Goal: Task Accomplishment & Management: Manage account settings

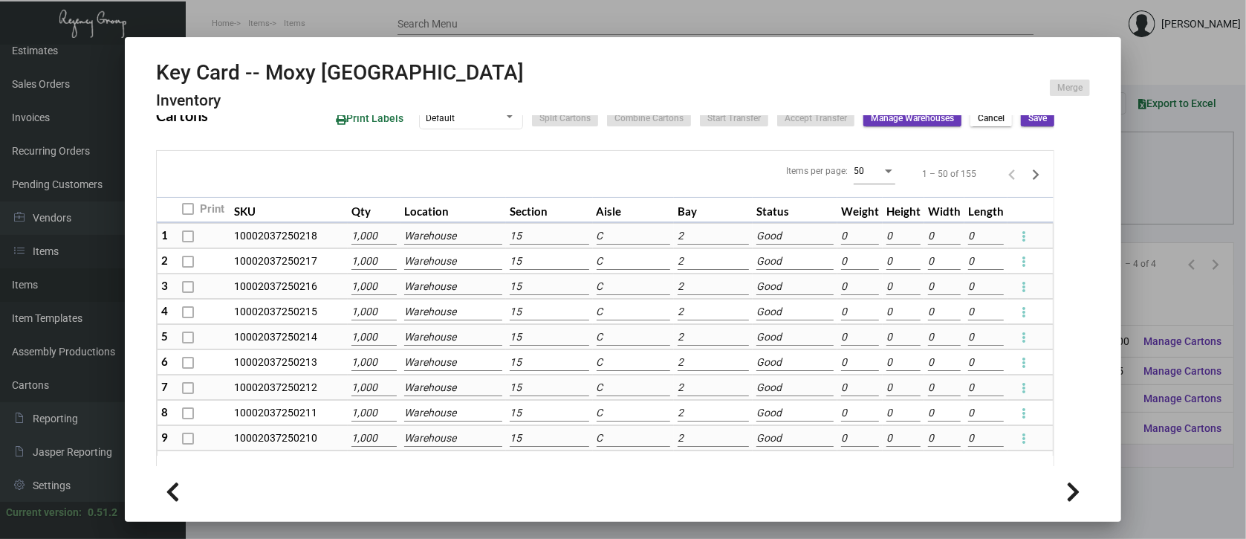
scroll to position [737, 0]
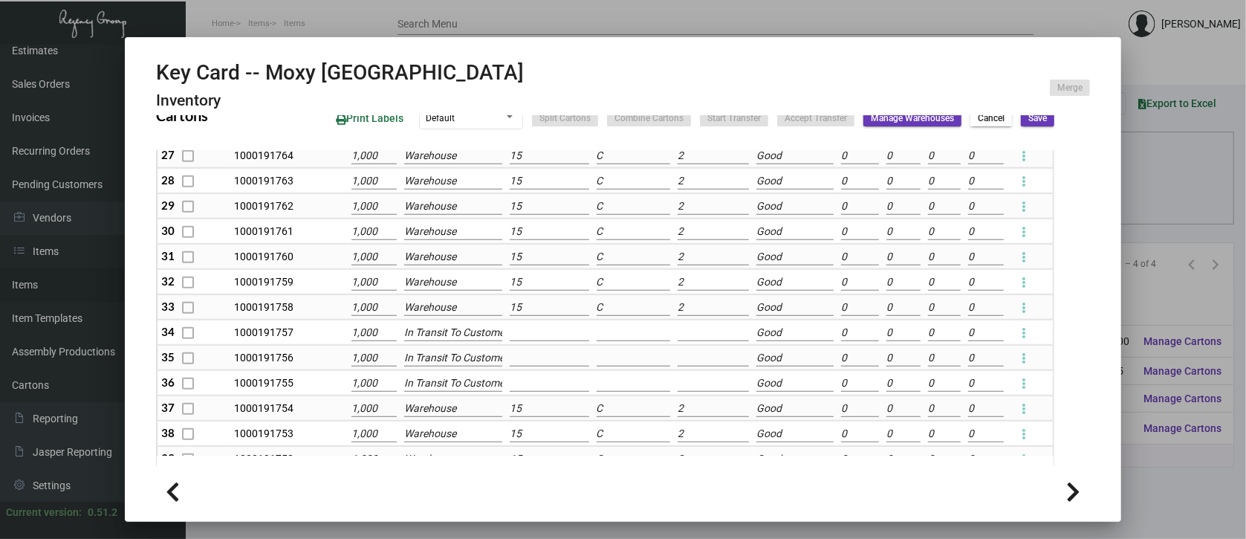
click at [1186, 471] on div at bounding box center [623, 269] width 1246 height 539
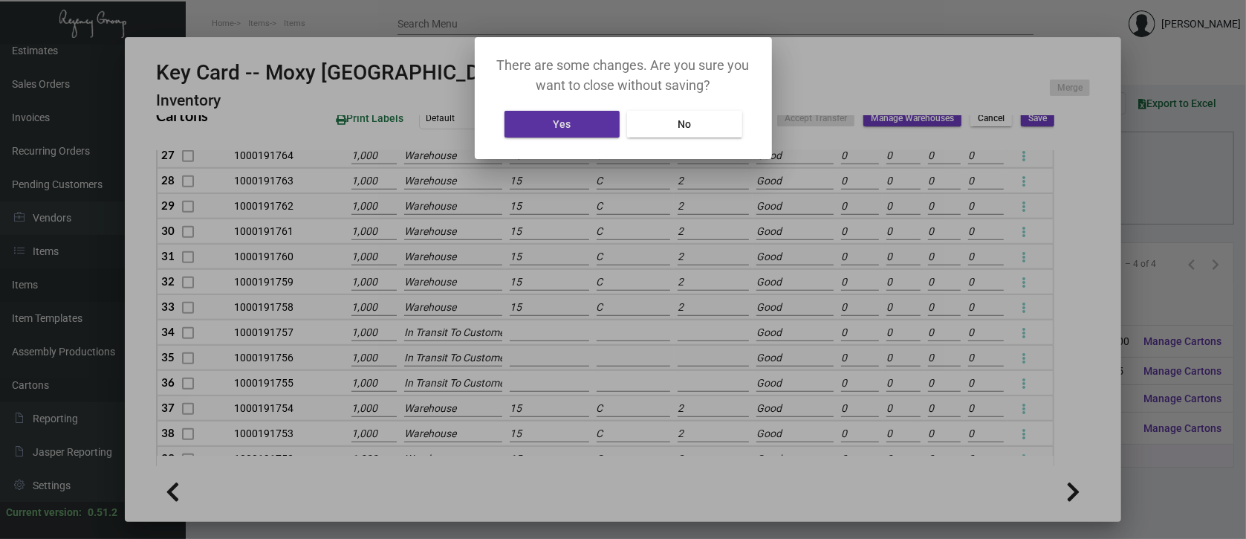
click at [599, 123] on button "Yes" at bounding box center [562, 124] width 115 height 27
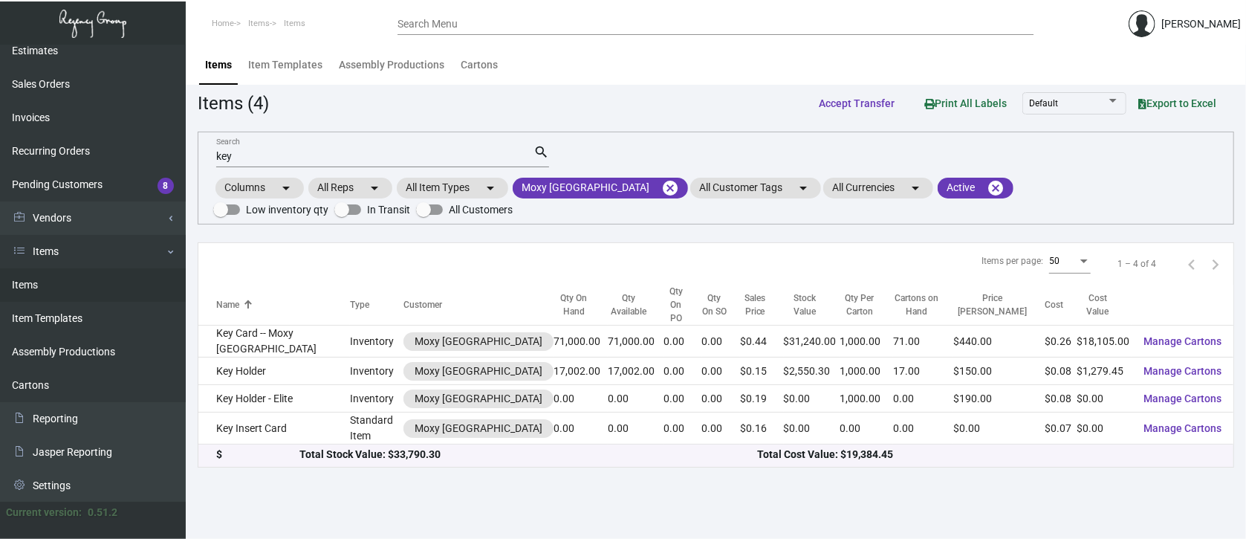
click at [242, 155] on input "key" at bounding box center [374, 157] width 317 height 12
type input "k"
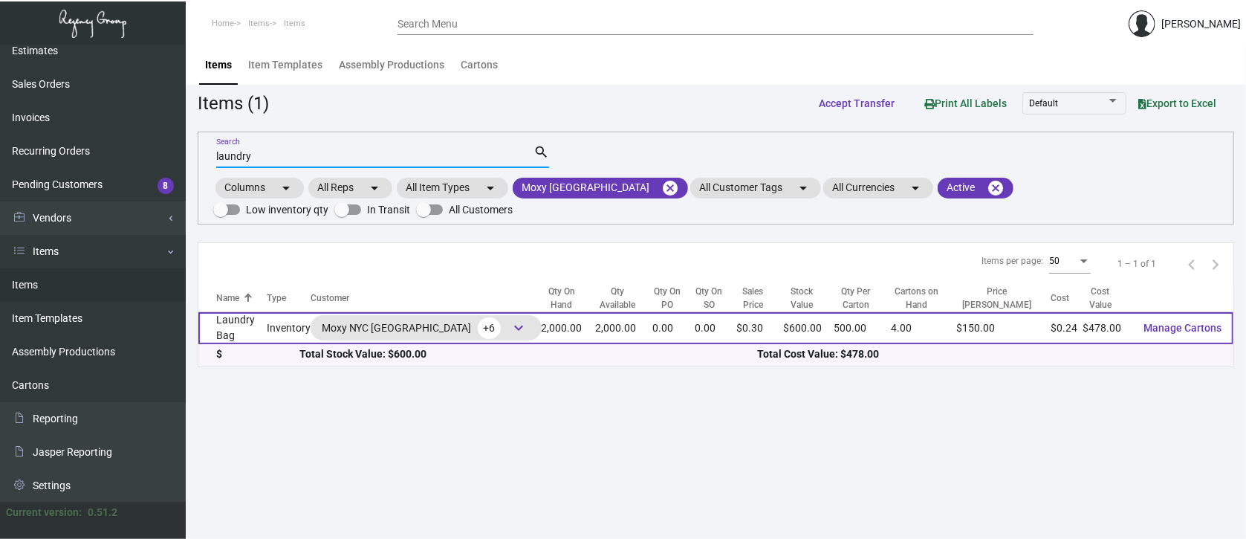
type input "laundry"
click at [1189, 326] on span "Manage Cartons" at bounding box center [1183, 328] width 78 height 12
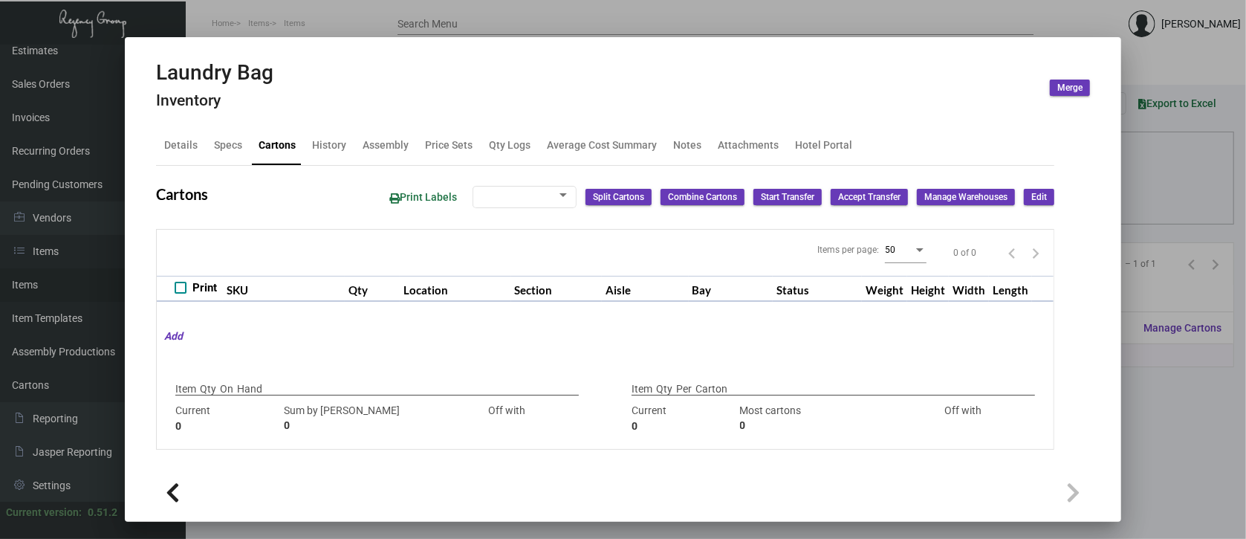
type input "2,000"
type input "5500"
type input "-3500"
type input "500"
type input "5000"
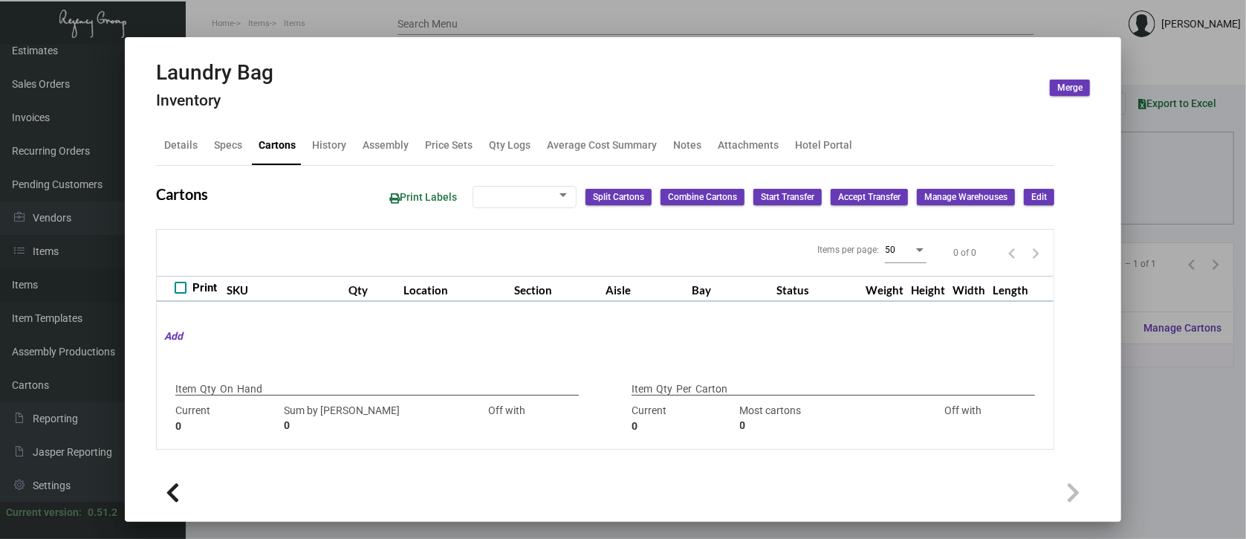
type input "-4500"
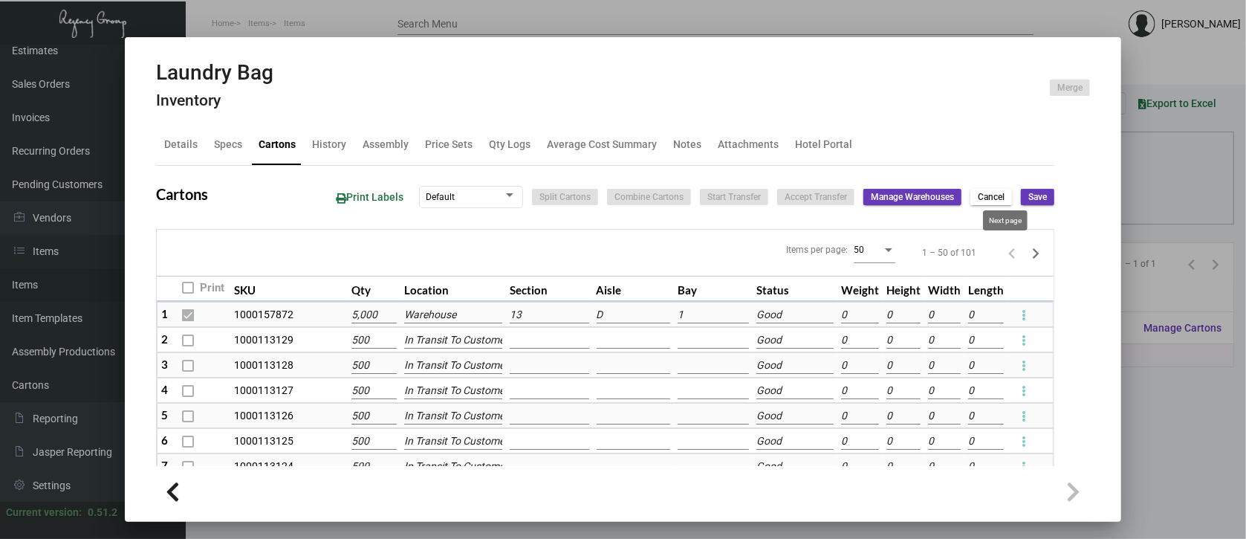
click at [1026, 255] on icon "Next page" at bounding box center [1036, 253] width 21 height 21
checkbox input "false"
type input "0"
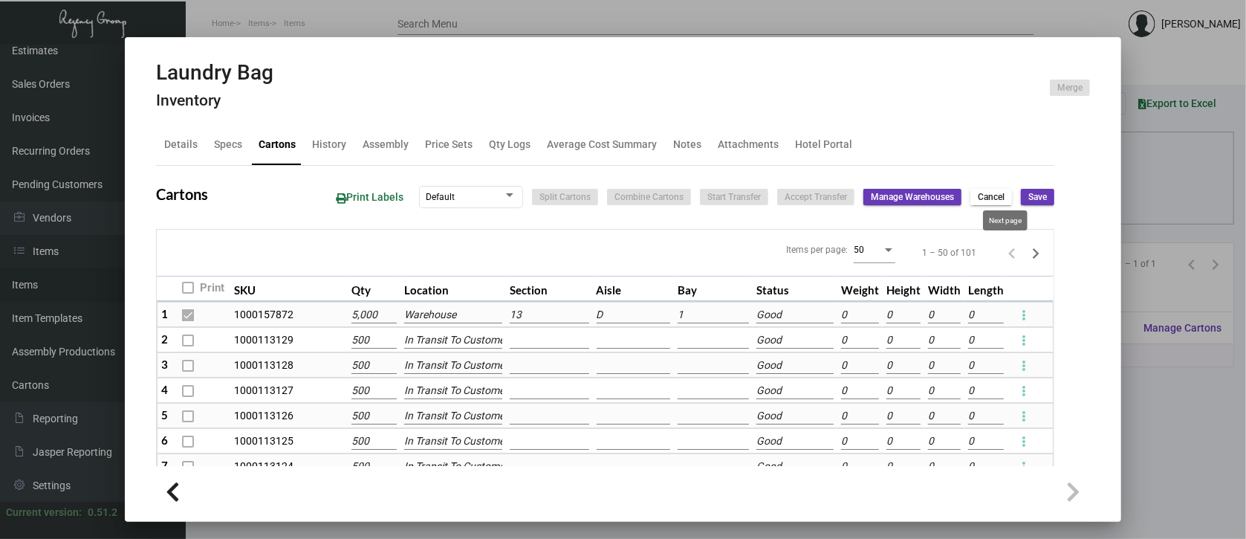
type input "0"
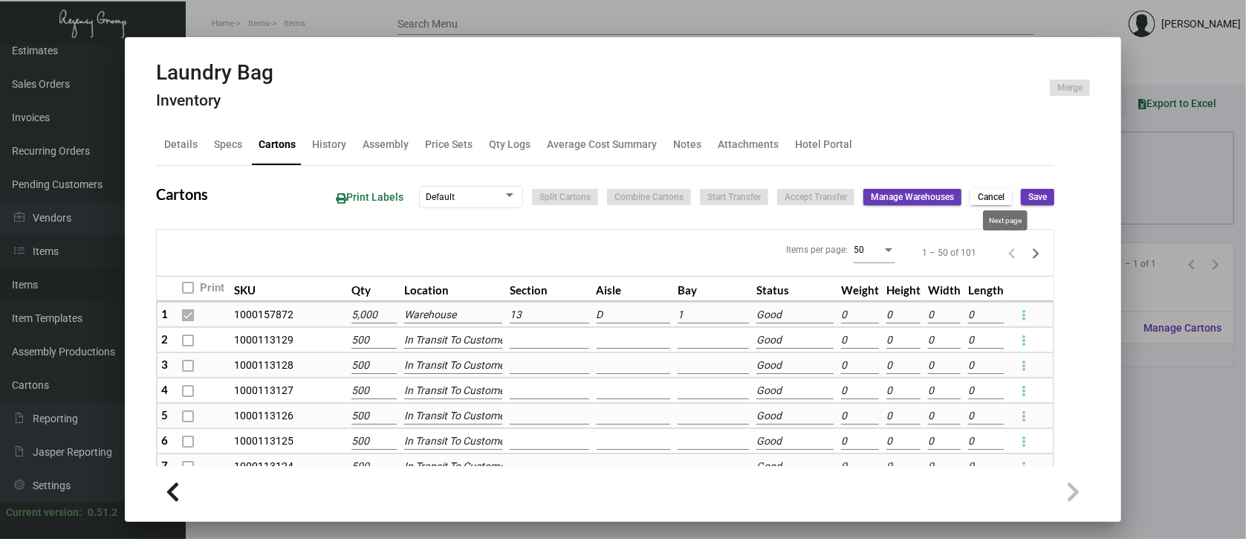
type input "0"
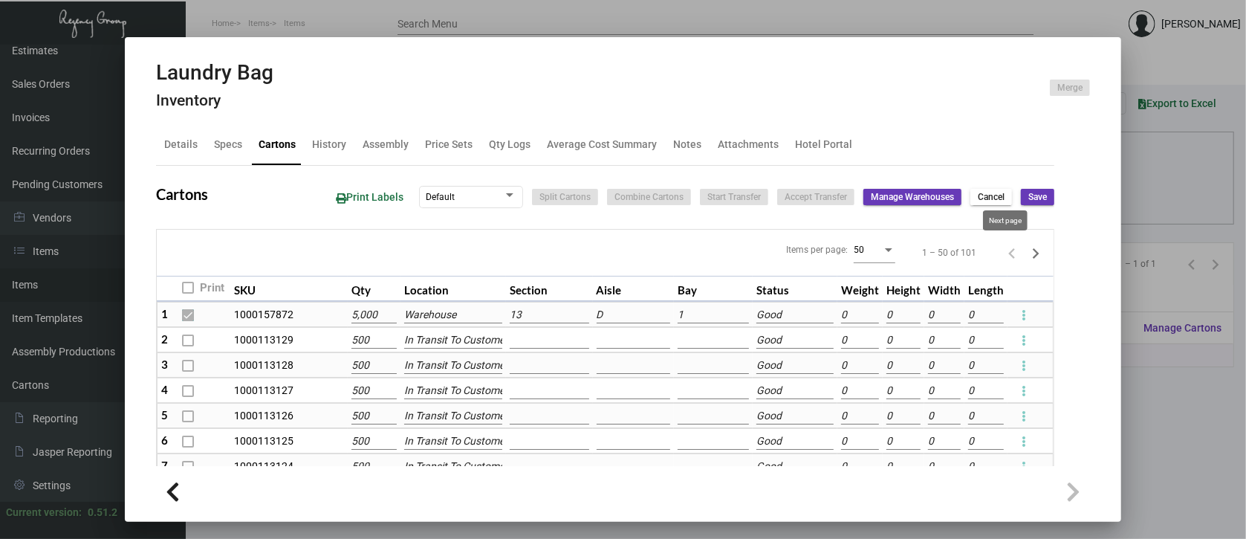
type input "0"
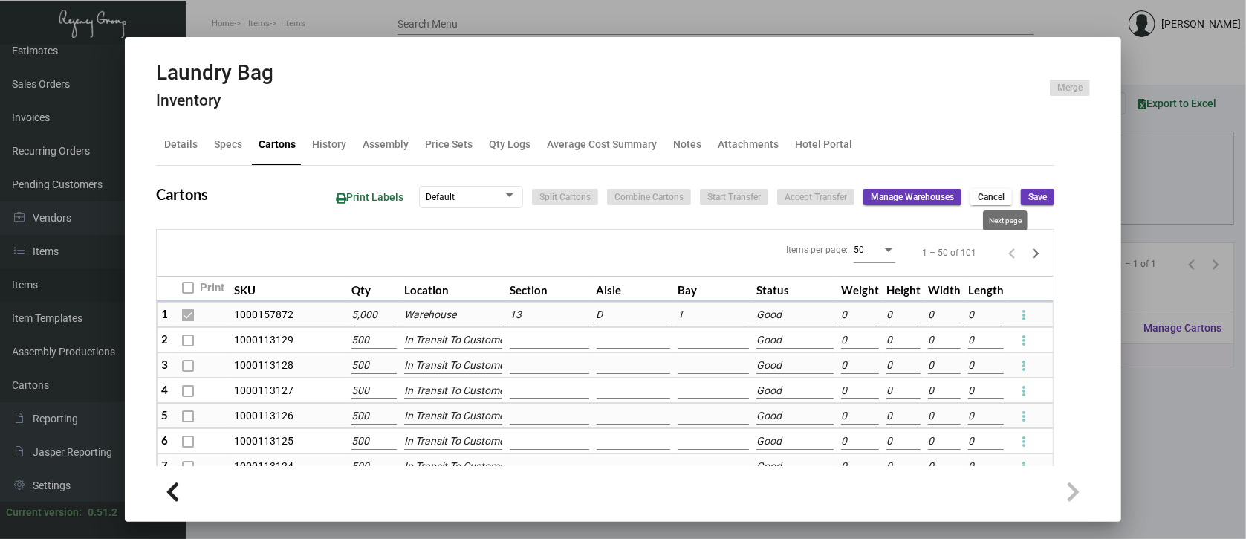
type input "0"
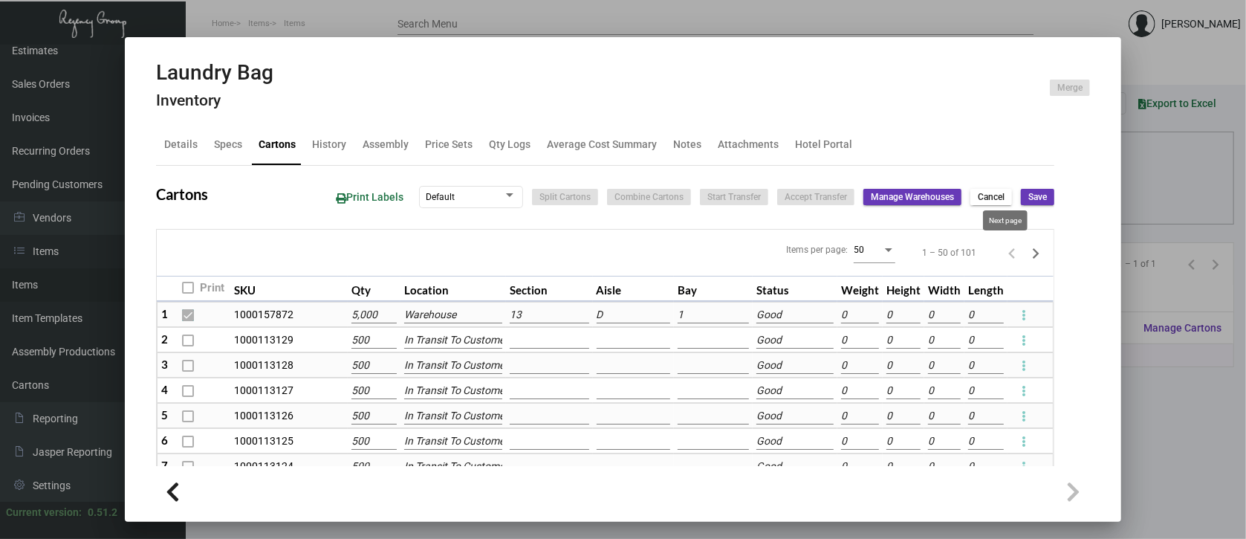
type input "0"
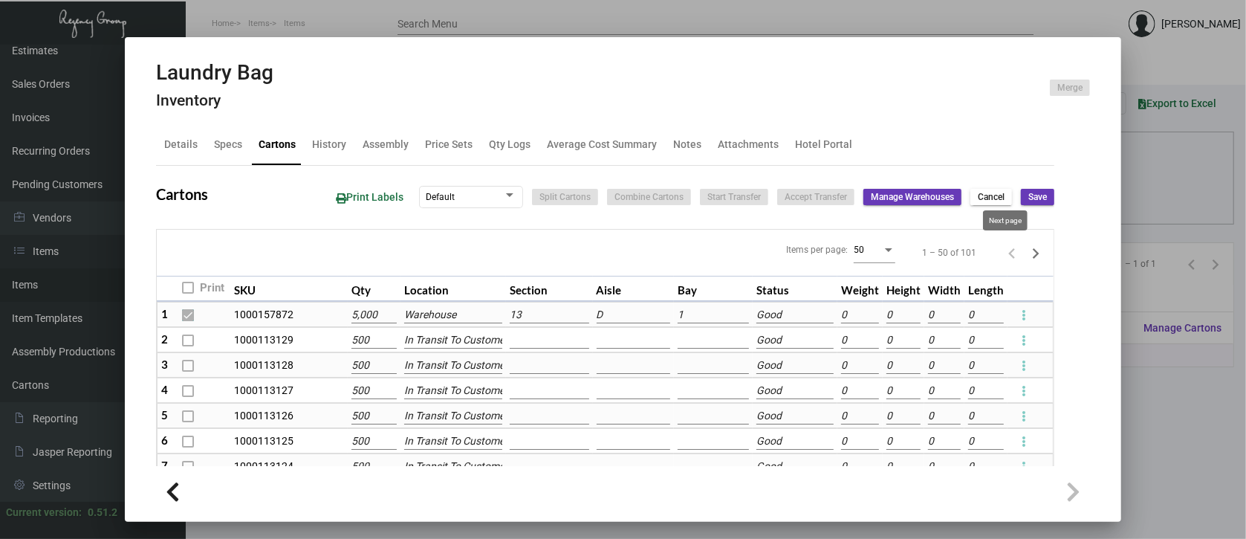
type input "0"
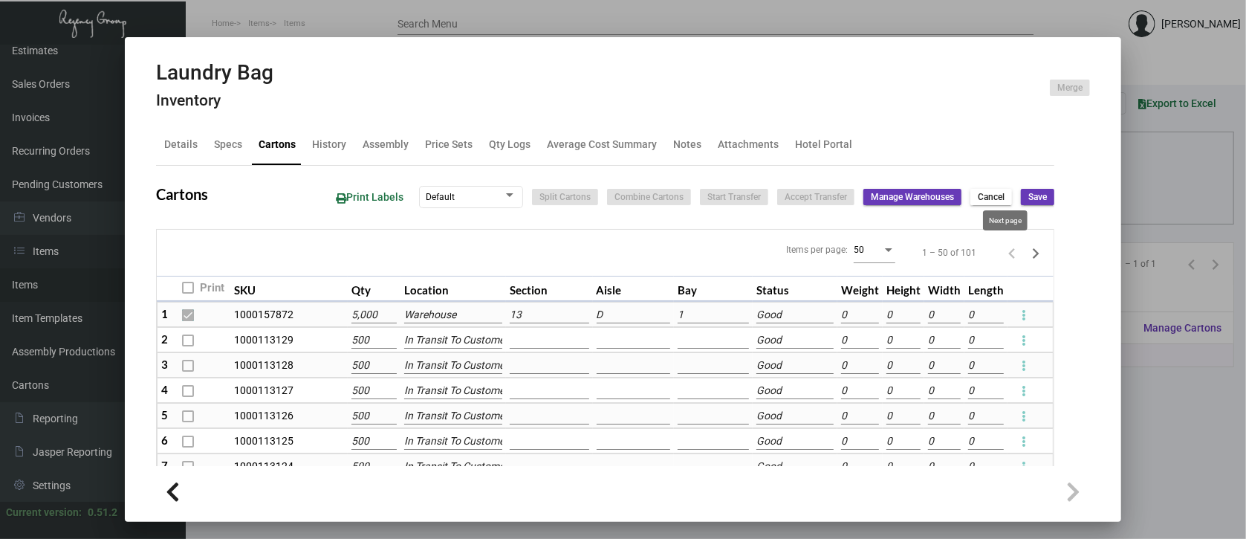
type input "0"
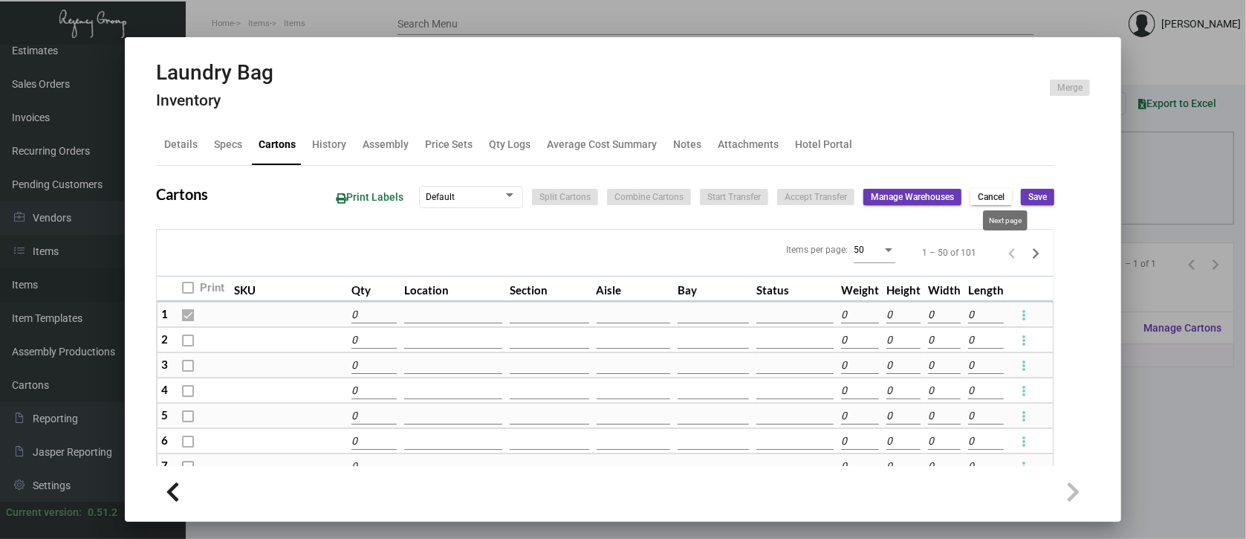
type input "0"
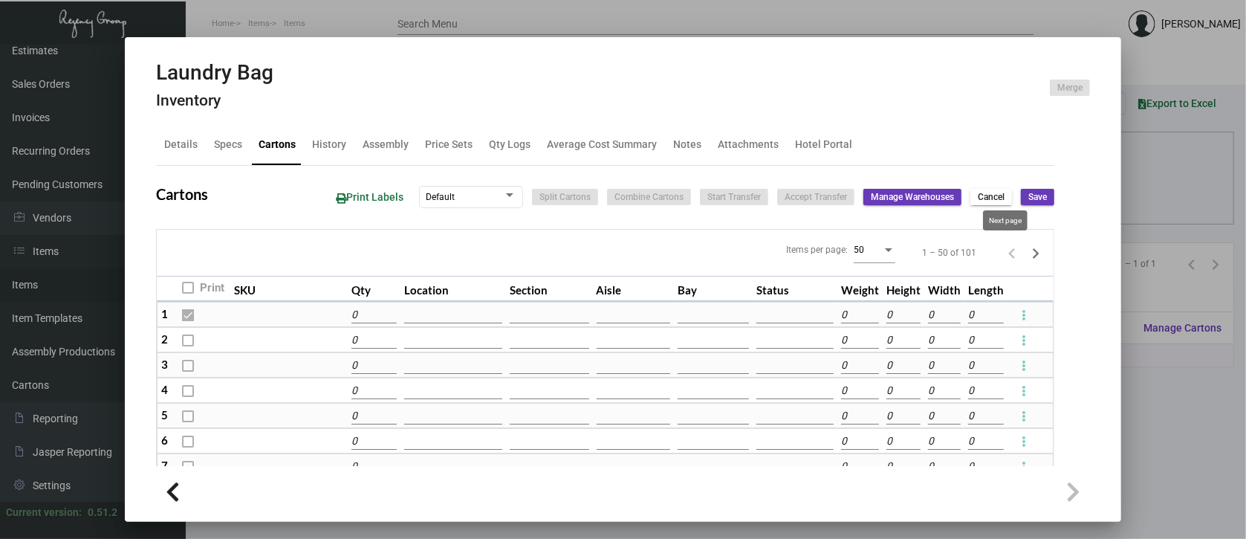
type input "0"
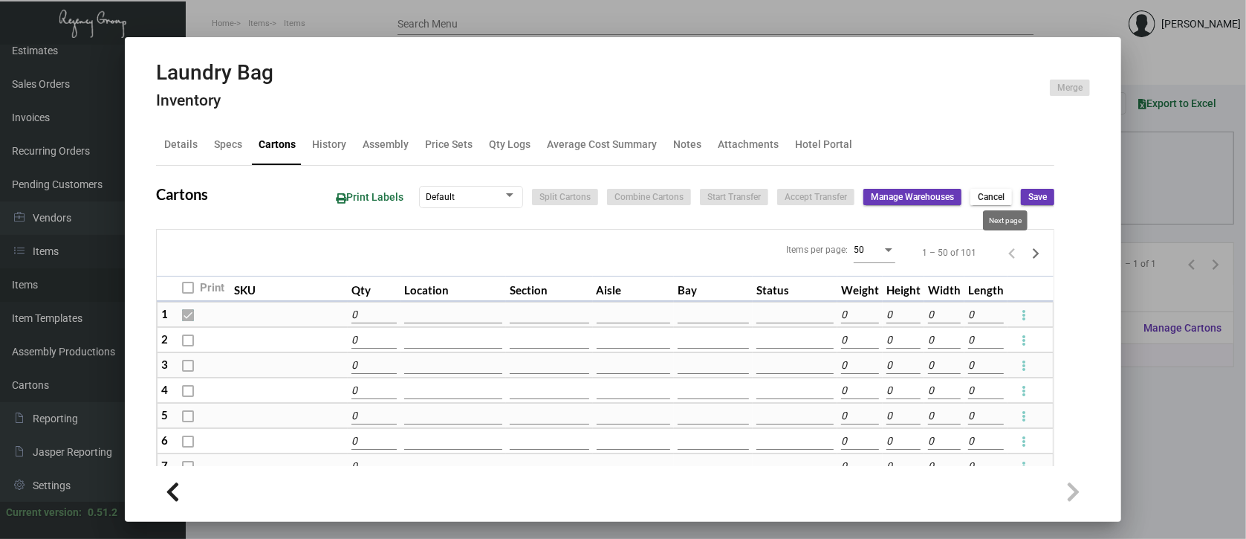
type input "0"
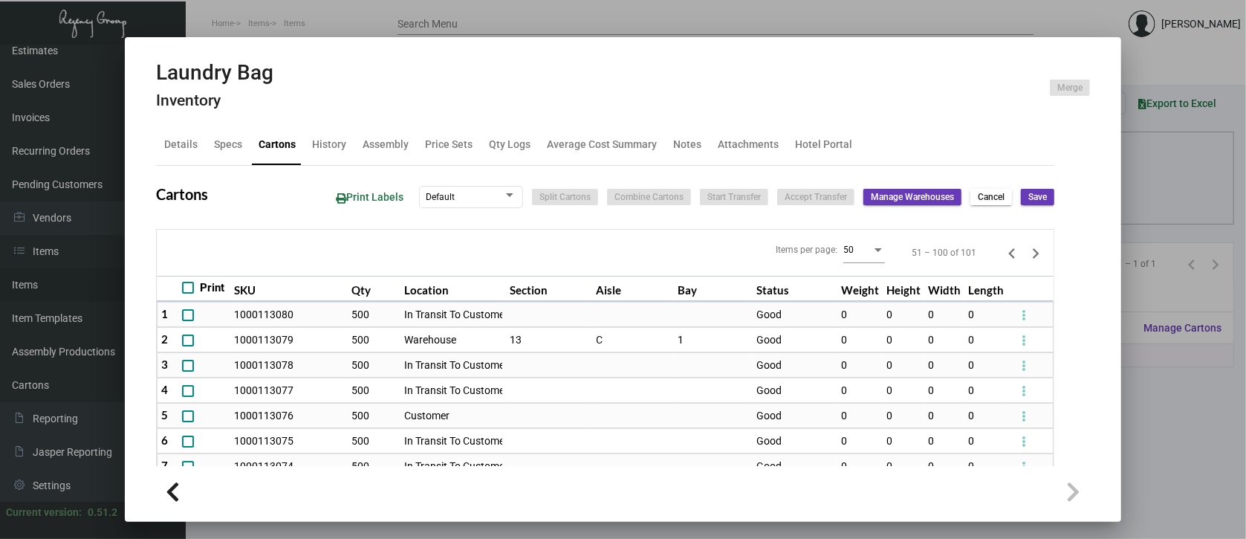
click at [1197, 390] on div at bounding box center [623, 269] width 1246 height 539
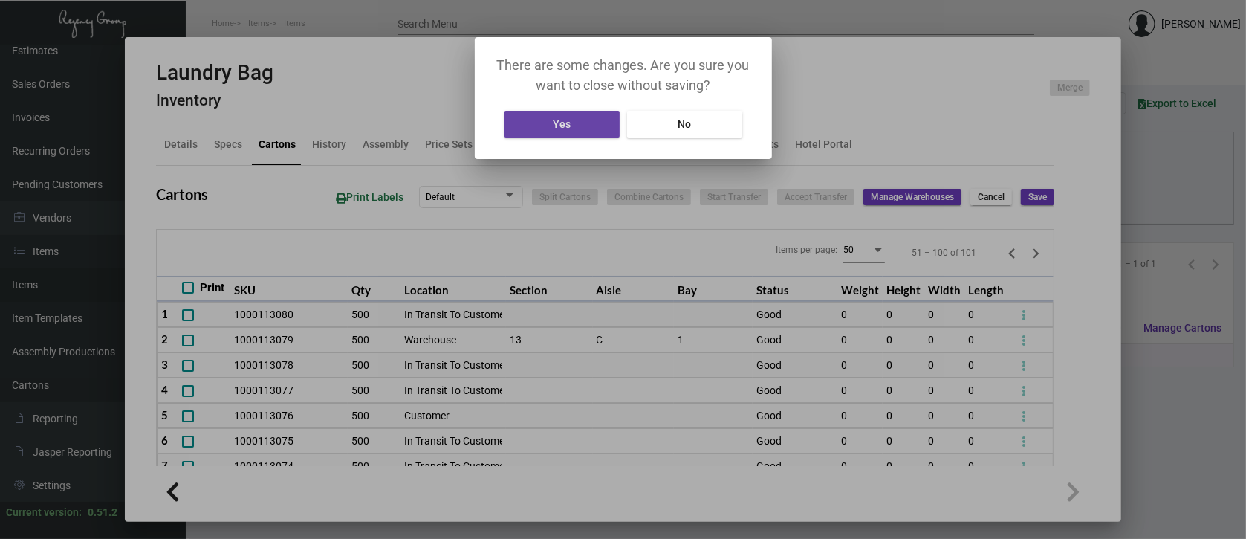
click at [569, 120] on span "Yes" at bounding box center [562, 124] width 18 height 12
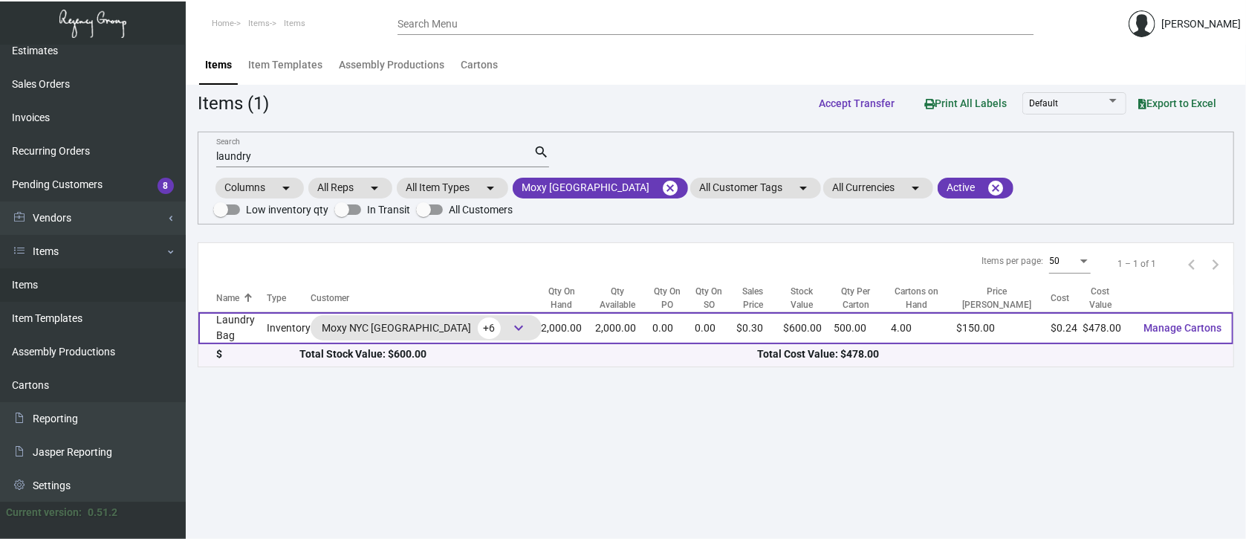
click at [511, 329] on span "keyboard_arrow_down" at bounding box center [520, 328] width 18 height 18
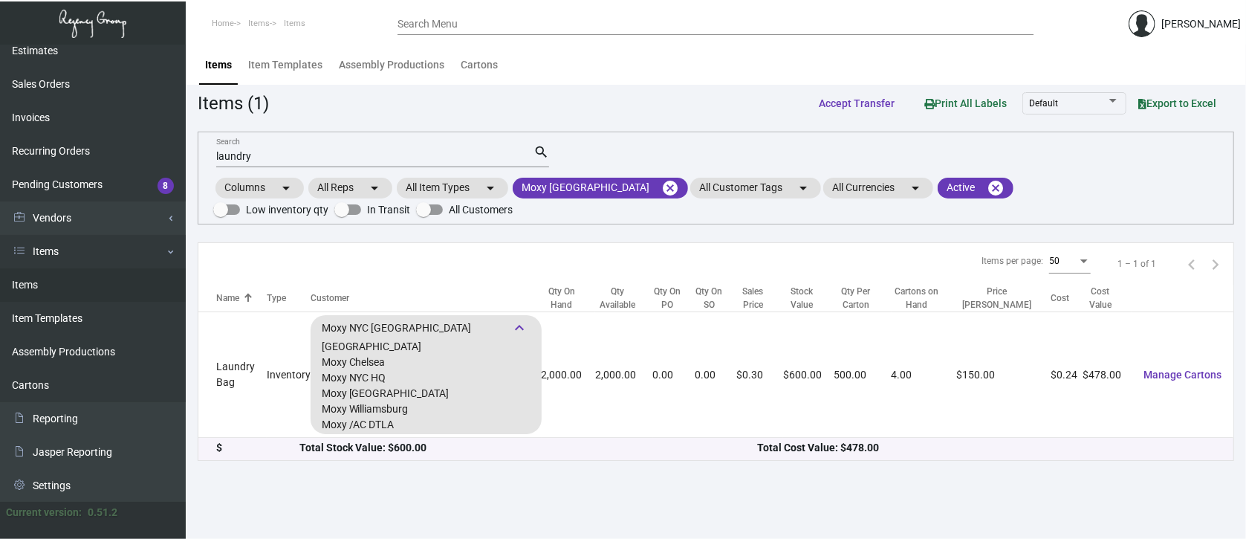
click at [267, 158] on input "laundry" at bounding box center [374, 157] width 317 height 12
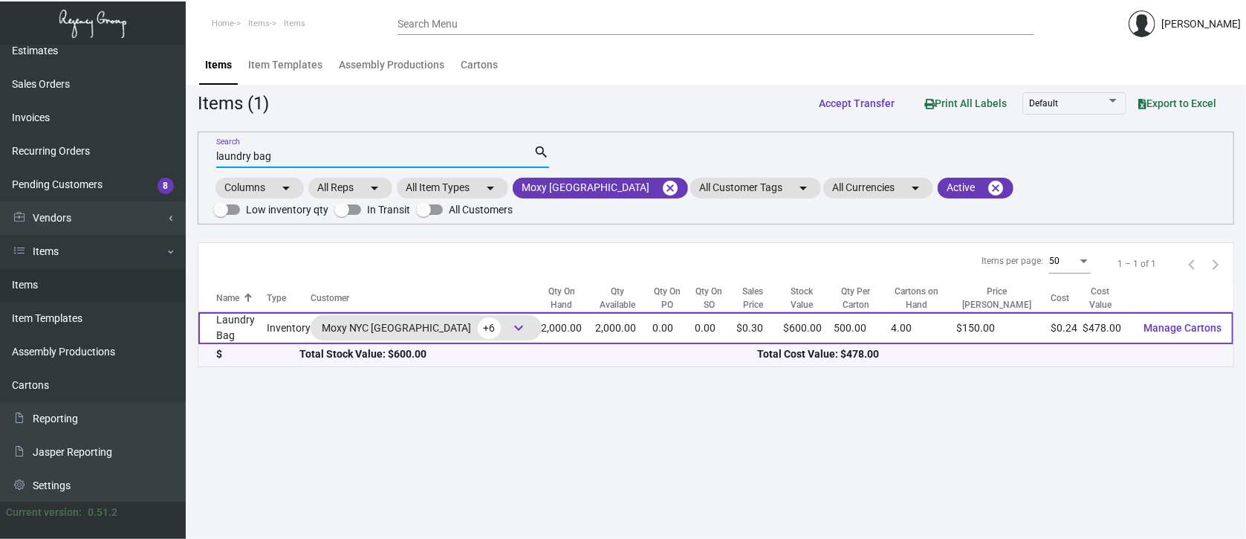
click at [511, 329] on span "keyboard_arrow_down" at bounding box center [520, 328] width 18 height 18
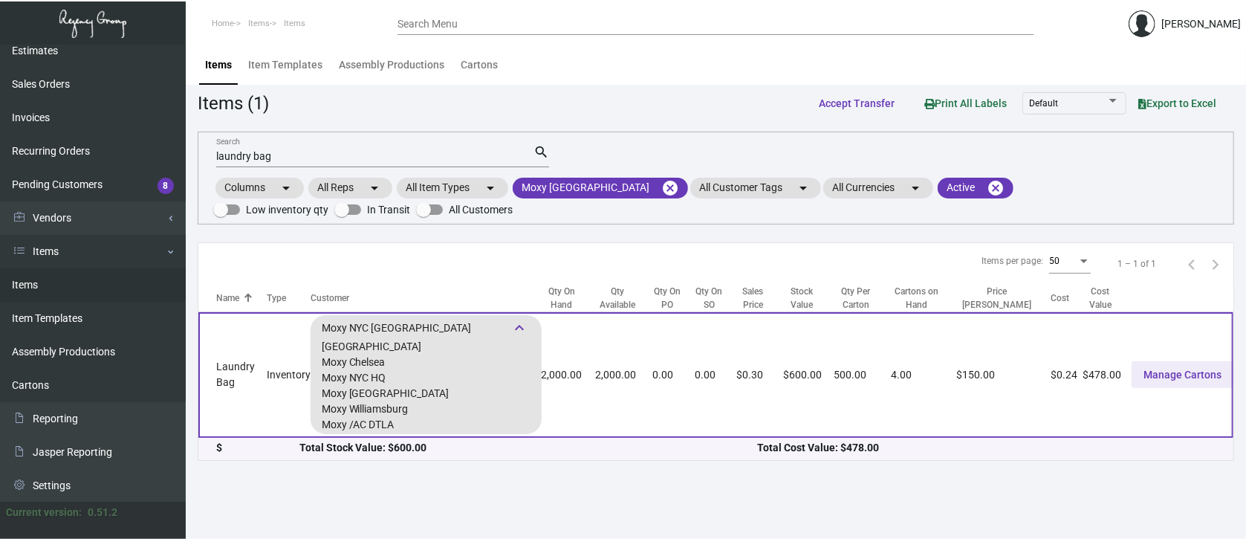
click at [1206, 372] on span "Manage Cartons" at bounding box center [1183, 375] width 78 height 12
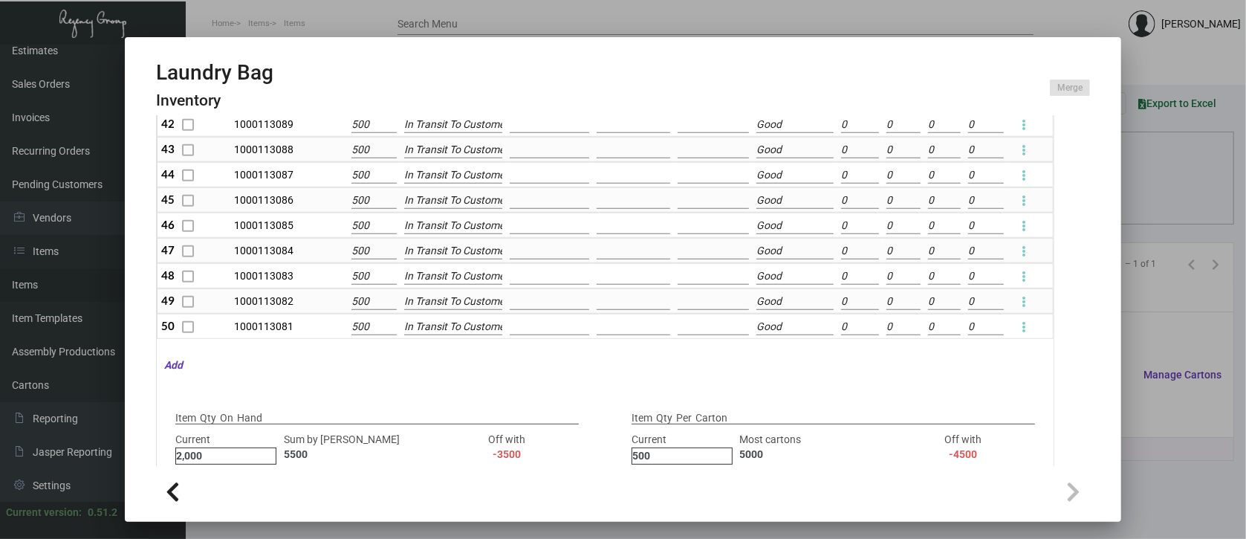
scroll to position [198, 0]
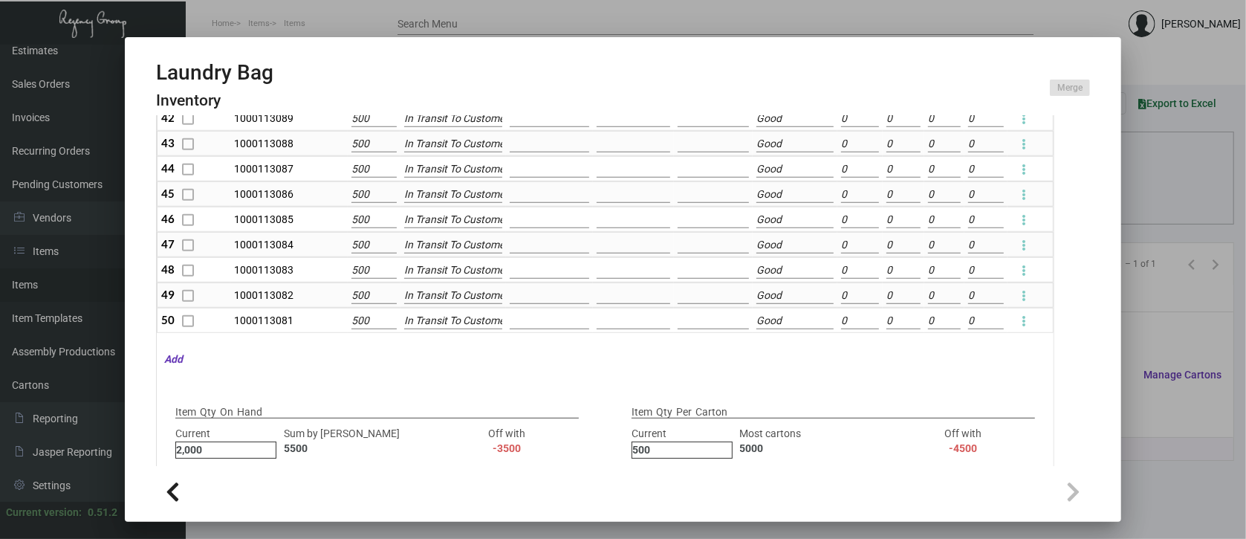
click at [1182, 436] on div at bounding box center [623, 269] width 1246 height 539
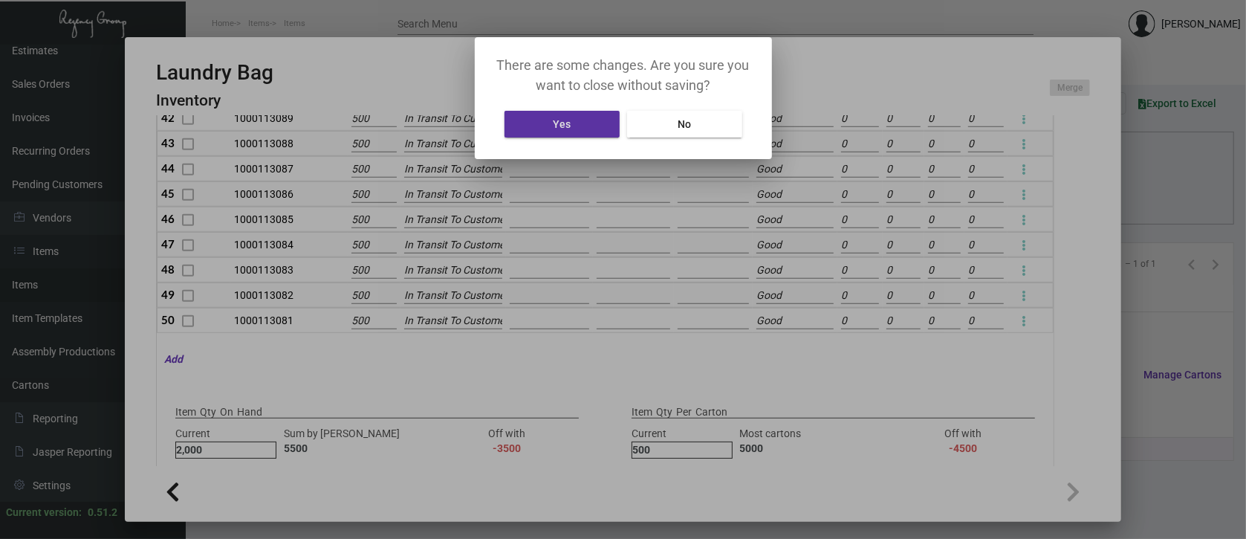
click at [586, 123] on button "Yes" at bounding box center [562, 124] width 115 height 27
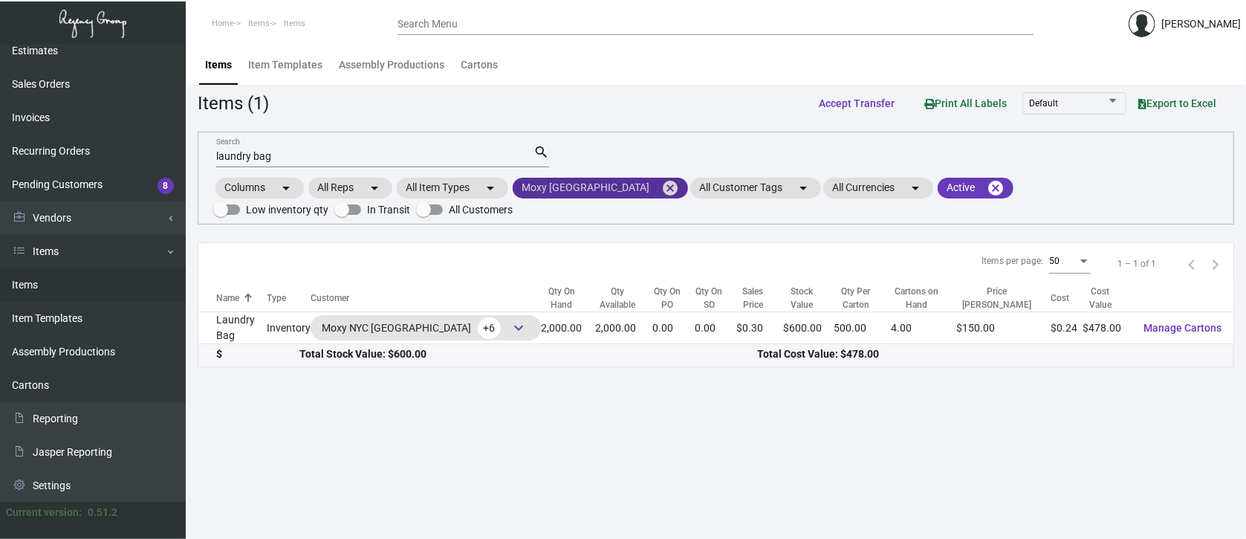
click at [661, 184] on mat-icon "cancel" at bounding box center [670, 188] width 18 height 18
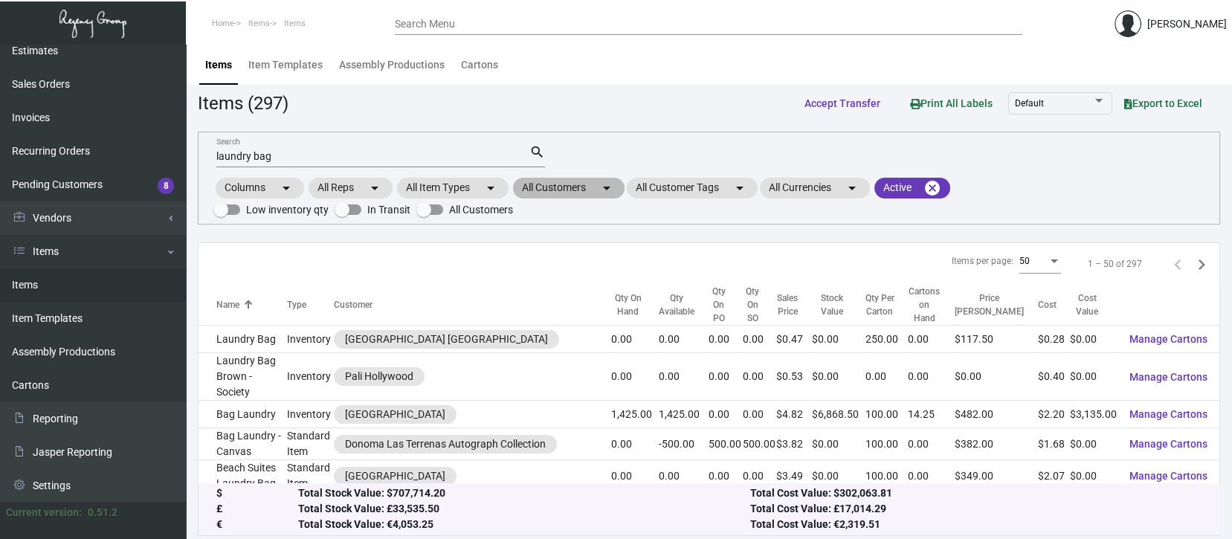
click at [566, 184] on mat-chip "All Customers arrow_drop_down" at bounding box center [568, 188] width 111 height 21
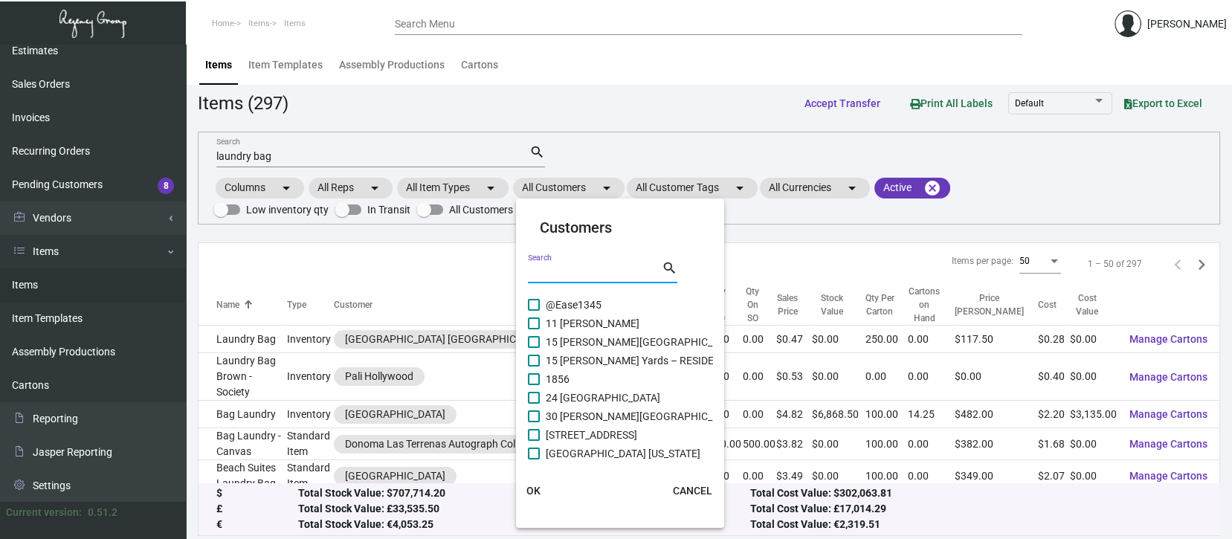
click at [539, 274] on input "Search" at bounding box center [595, 273] width 134 height 12
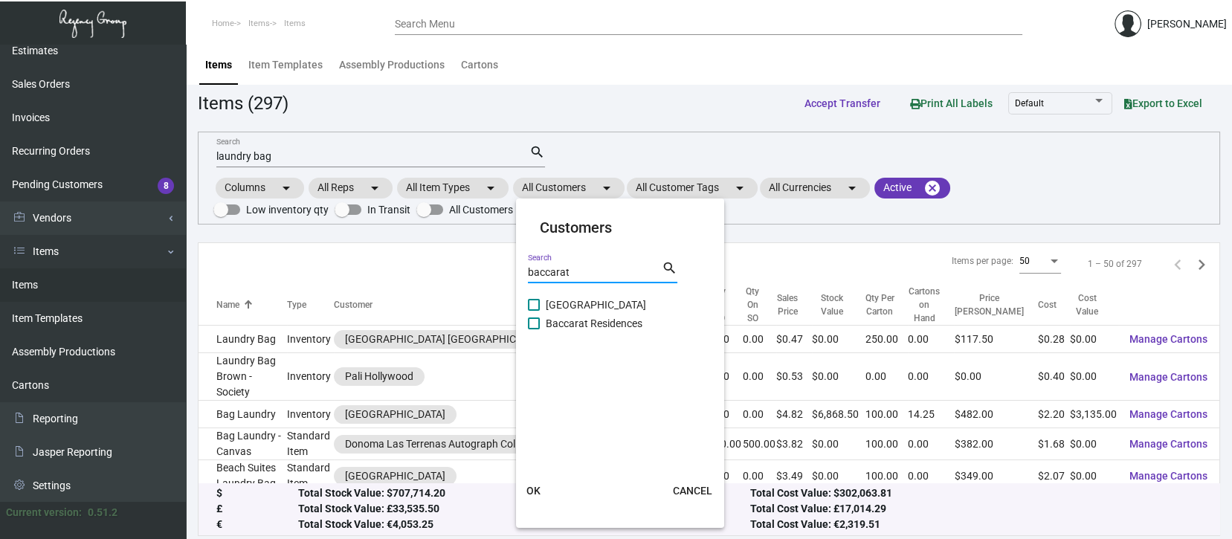
click at [538, 301] on span at bounding box center [534, 305] width 12 height 12
click at [534, 311] on input "[GEOGRAPHIC_DATA]" at bounding box center [533, 311] width 1 height 1
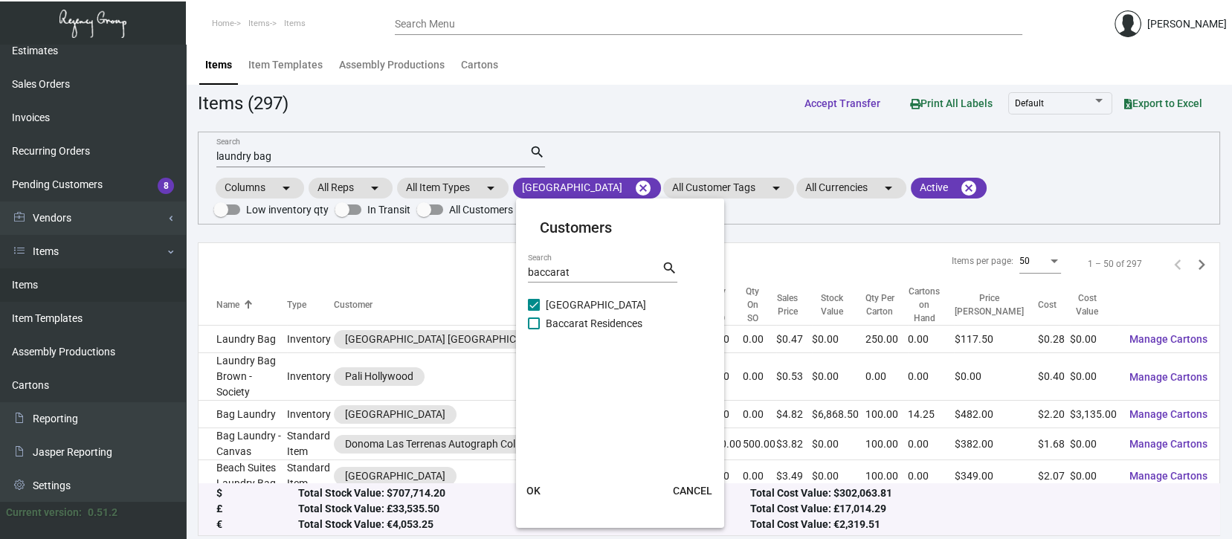
click at [538, 488] on span "OK" at bounding box center [533, 491] width 14 height 12
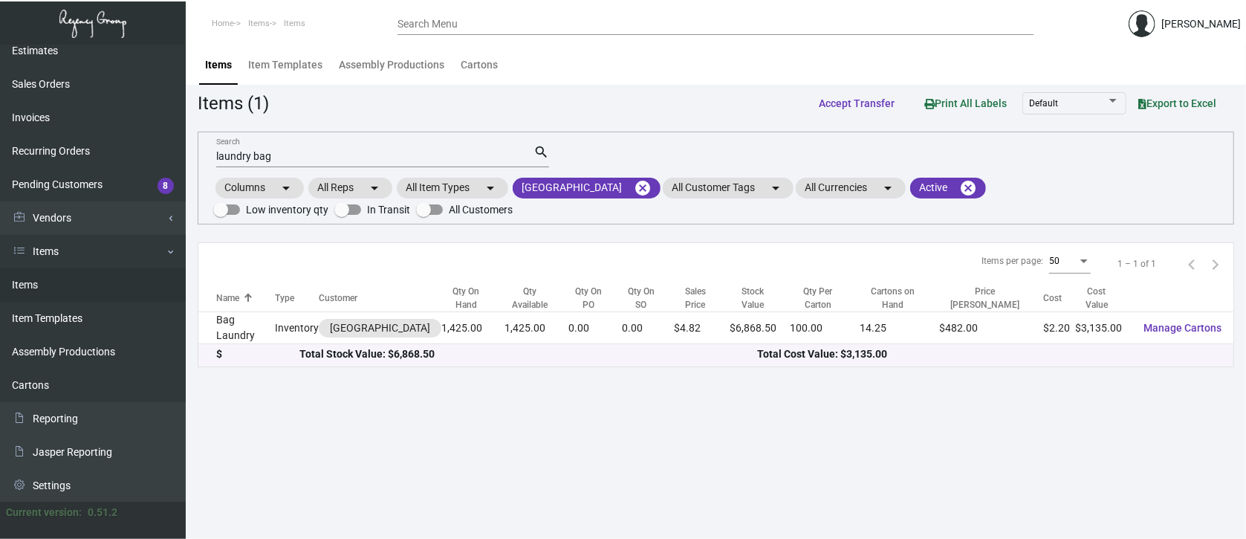
click at [296, 161] on input "laundry bag" at bounding box center [374, 157] width 317 height 12
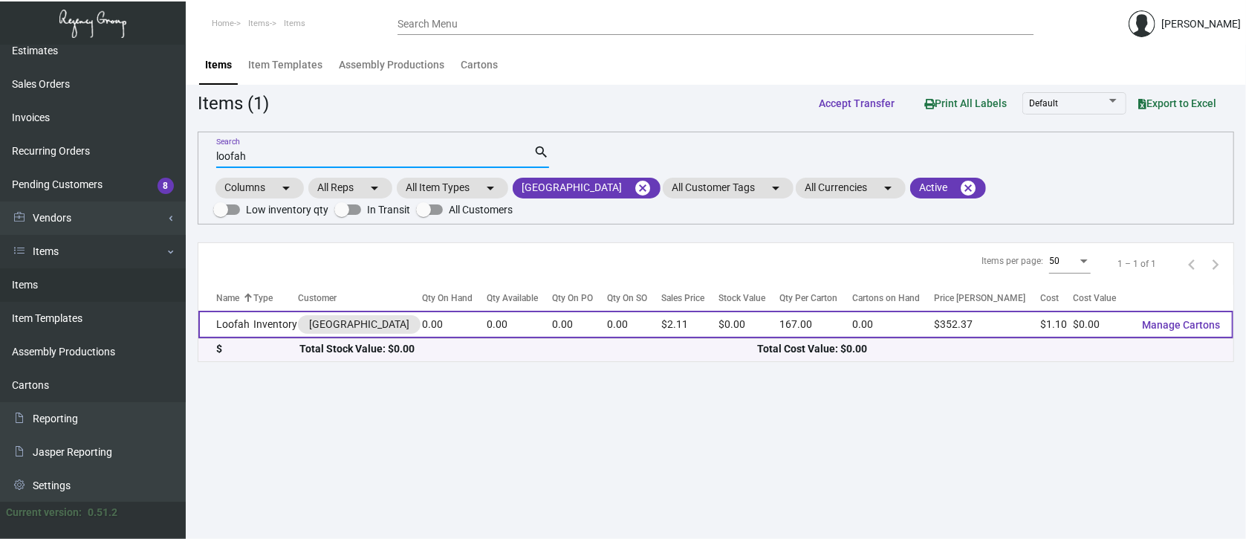
click at [1177, 316] on button "Manage Cartons" at bounding box center [1181, 324] width 102 height 27
